Goal: Task Accomplishment & Management: Use online tool/utility

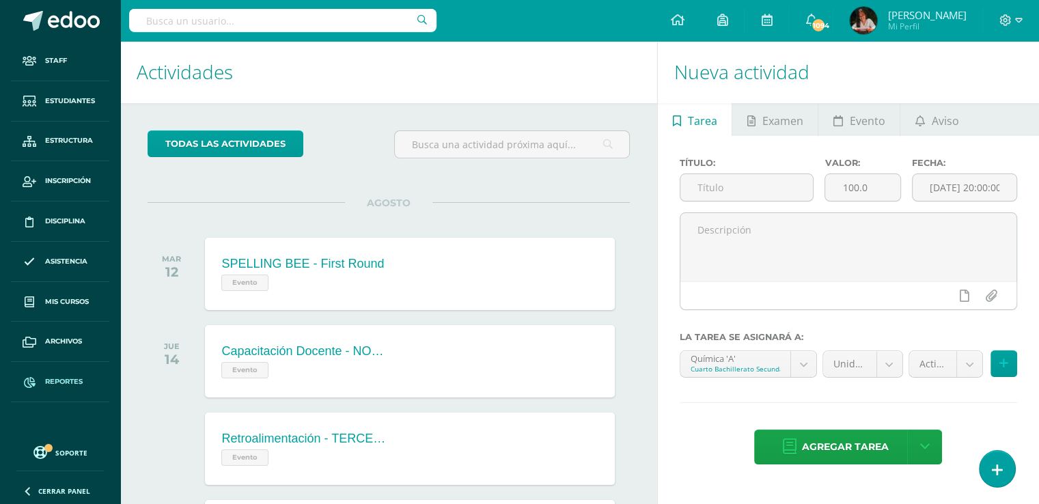
click at [81, 381] on span "Reportes" at bounding box center [64, 381] width 38 height 11
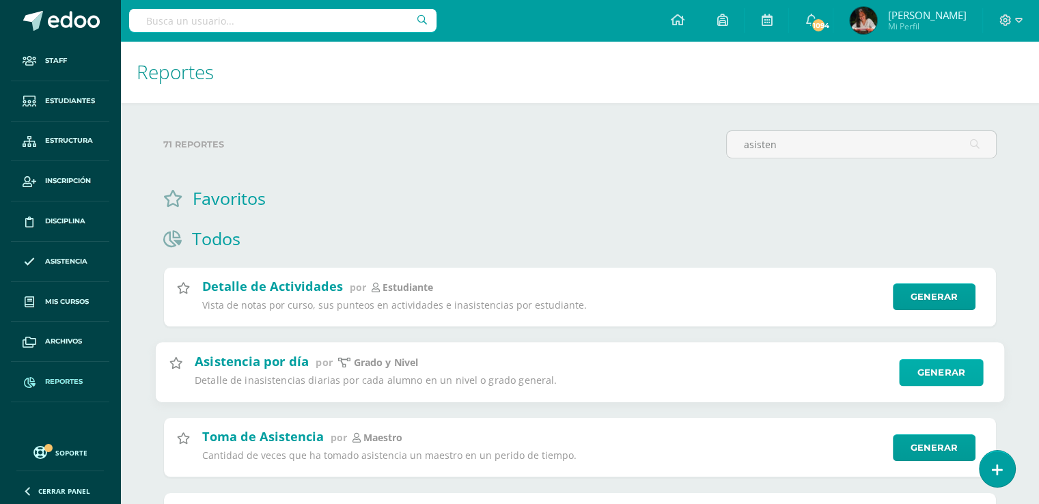
type input "asisten"
click at [934, 367] on link "Generar" at bounding box center [941, 372] width 84 height 27
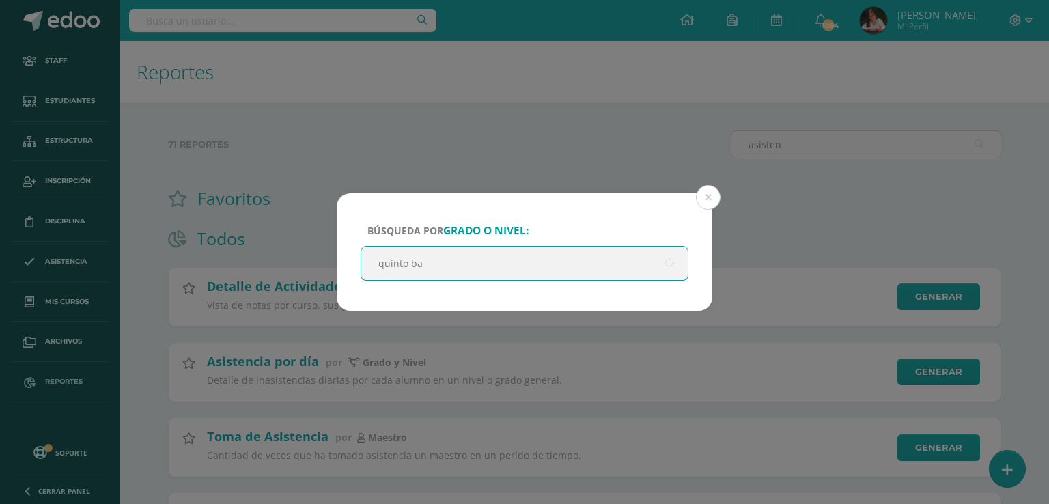
type input "quinto bac"
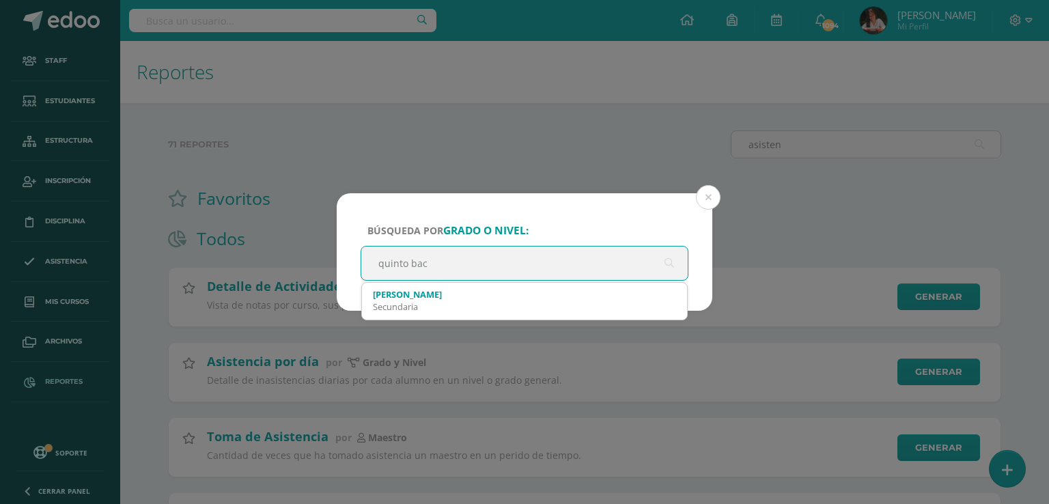
click at [448, 307] on div "Secundaria" at bounding box center [524, 307] width 303 height 12
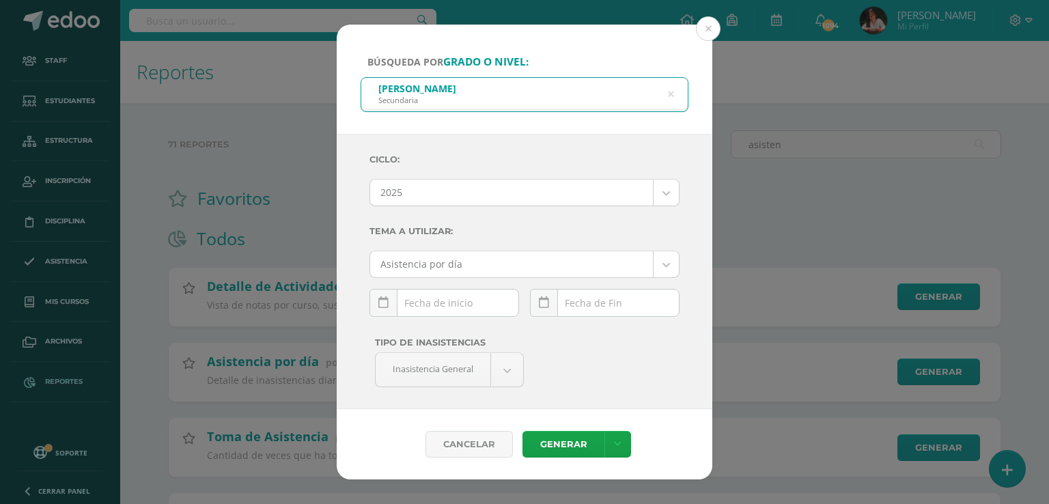
click at [398, 302] on div "August, 2025 Mo Tu We Th Fr Sa Su 28 29 30 31 1 2 3 4 5 6 7 8 9 10 11 12 13 14 …" at bounding box center [445, 308] width 150 height 39
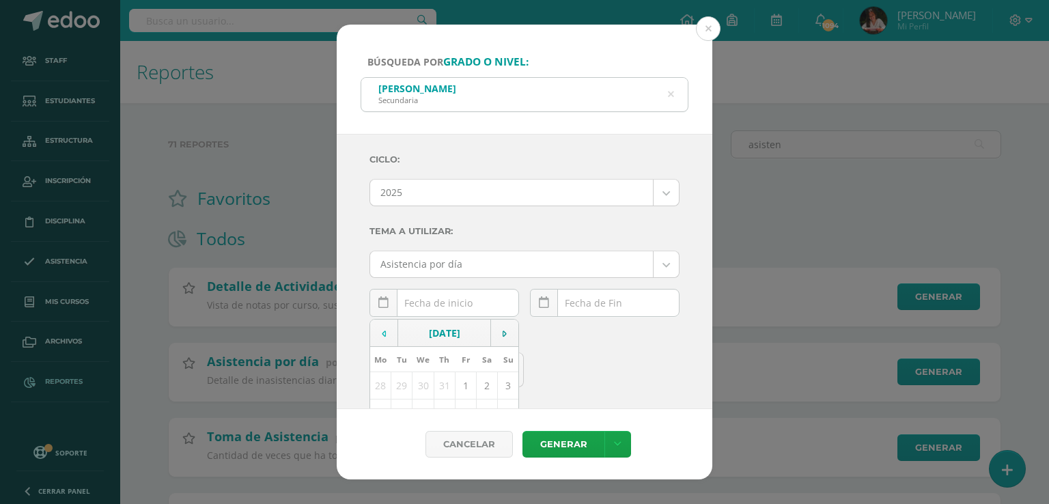
click at [379, 329] on td at bounding box center [384, 333] width 28 height 27
click at [378, 326] on td at bounding box center [384, 333] width 28 height 27
click at [658, 337] on div "Tipo de Inasistencias Inasistencia General Inasistencia General Inasistencia po…" at bounding box center [524, 401] width 321 height 147
click at [374, 299] on link at bounding box center [384, 303] width 28 height 28
click at [503, 384] on td "1" at bounding box center [508, 385] width 21 height 27
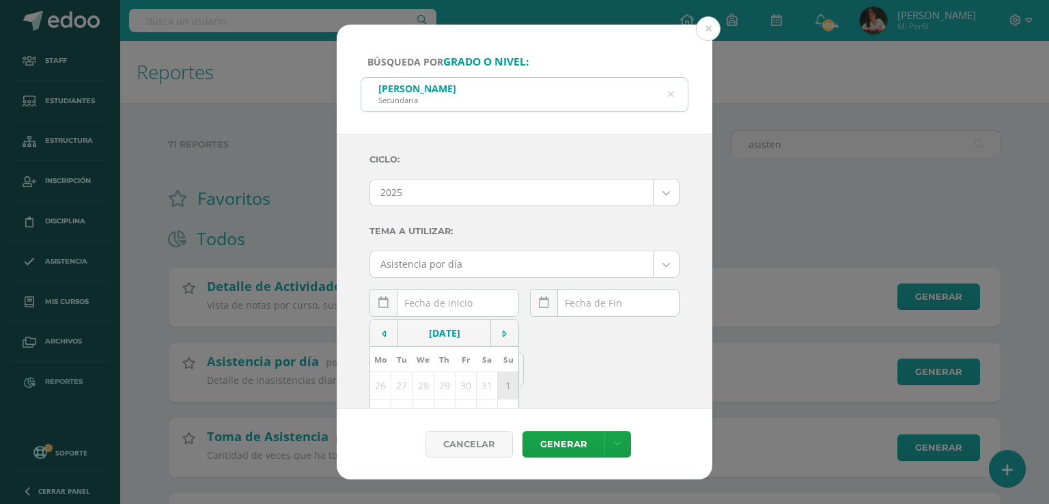
type input "2025-06-01"
click at [531, 311] on link at bounding box center [544, 303] width 28 height 28
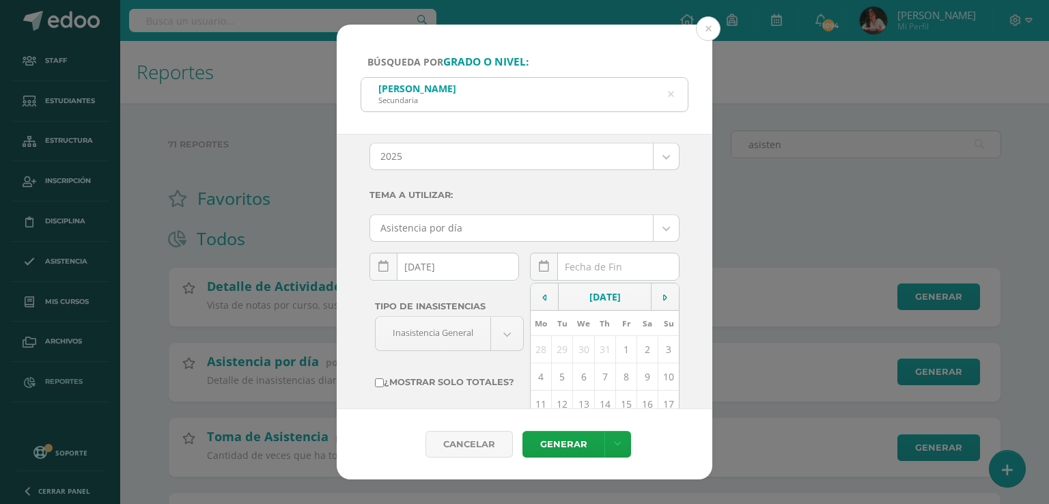
scroll to position [68, 0]
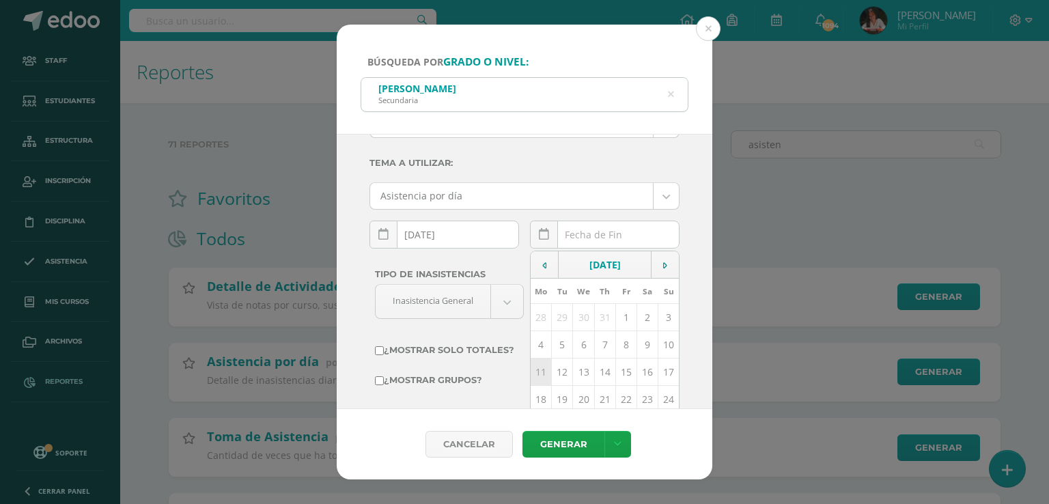
click at [542, 372] on td "11" at bounding box center [541, 372] width 21 height 27
type input "2025-08-11"
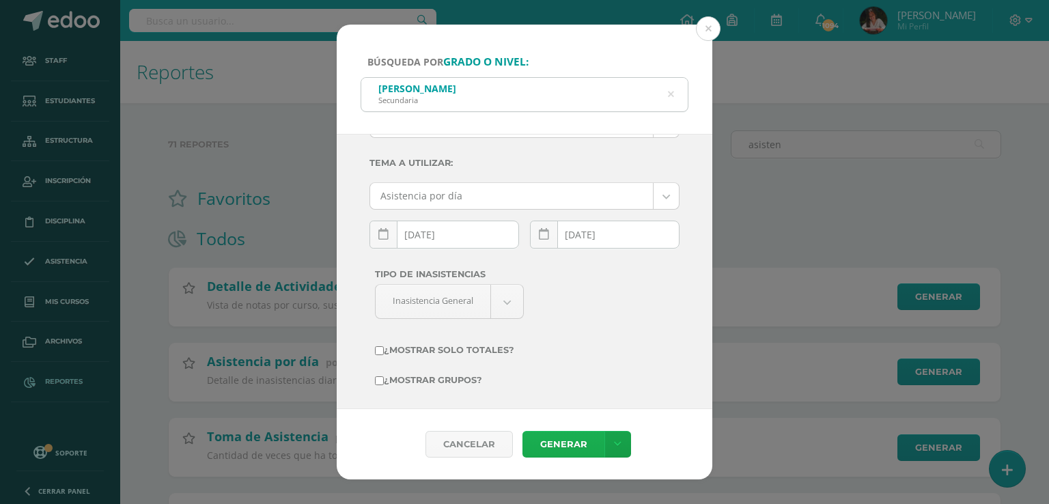
click at [566, 441] on link "Generar" at bounding box center [564, 444] width 82 height 27
